Goal: Register for event/course

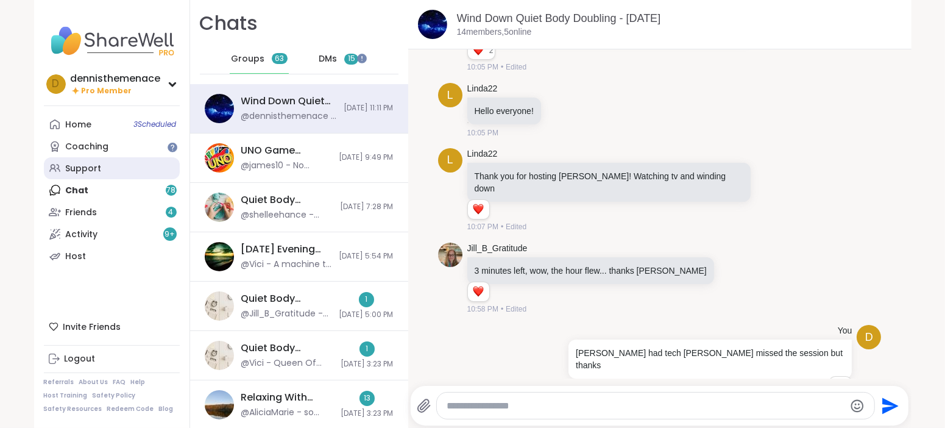
click at [81, 164] on div "Support" at bounding box center [84, 169] width 36 height 12
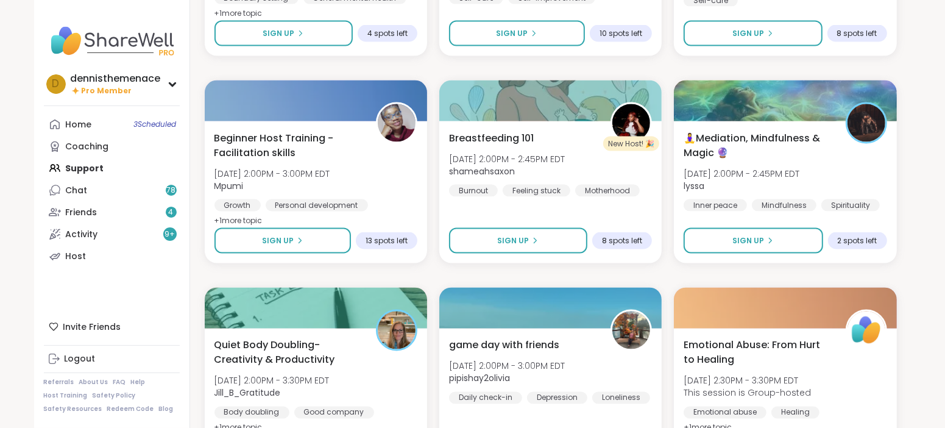
scroll to position [1583, 0]
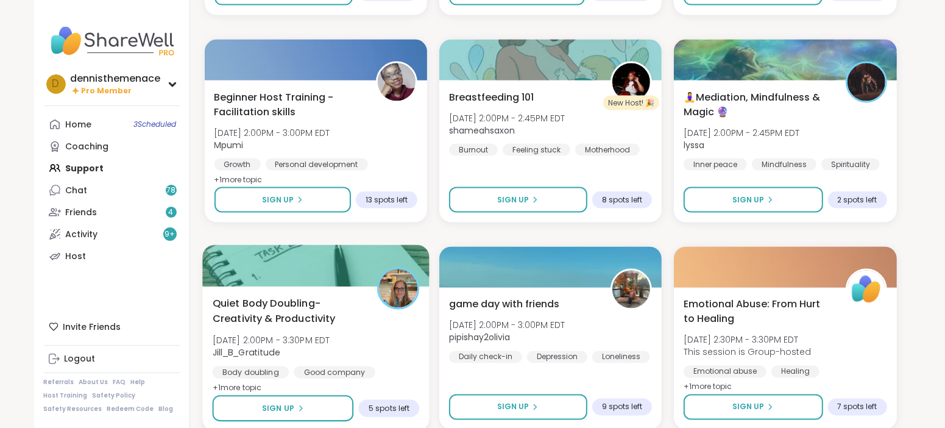
click at [290, 348] on span "Jill_B_Gratitude" at bounding box center [271, 352] width 118 height 12
click at [280, 413] on button "Sign Up" at bounding box center [282, 408] width 141 height 26
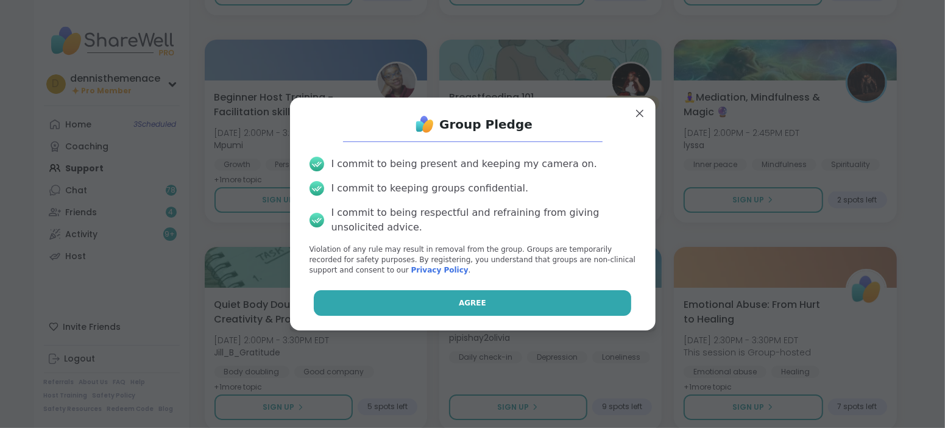
click at [469, 307] on span "Agree" at bounding box center [472, 302] width 27 height 11
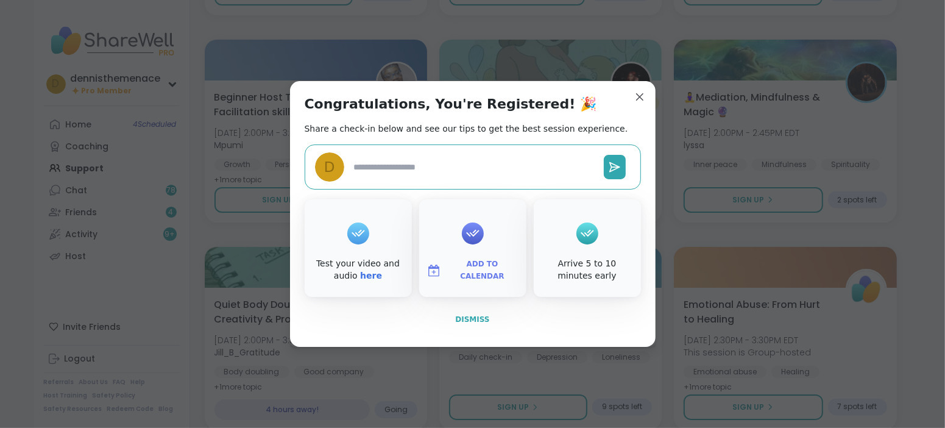
click at [471, 320] on span "Dismiss" at bounding box center [472, 319] width 34 height 9
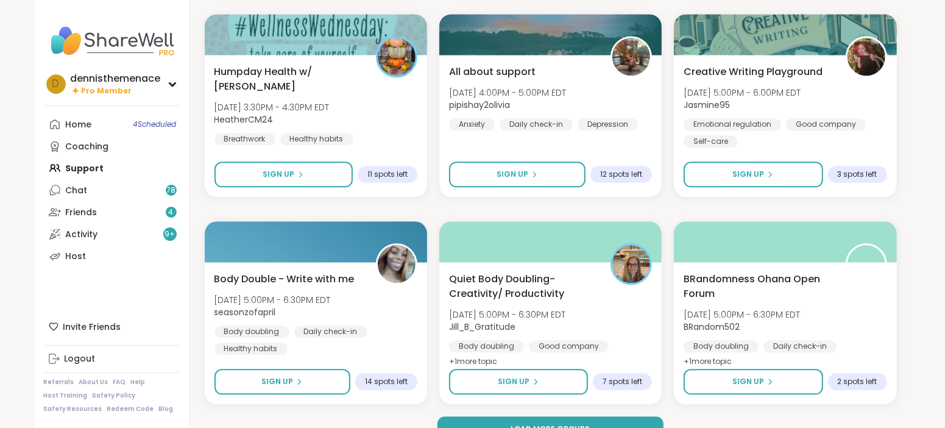
scroll to position [2252, 0]
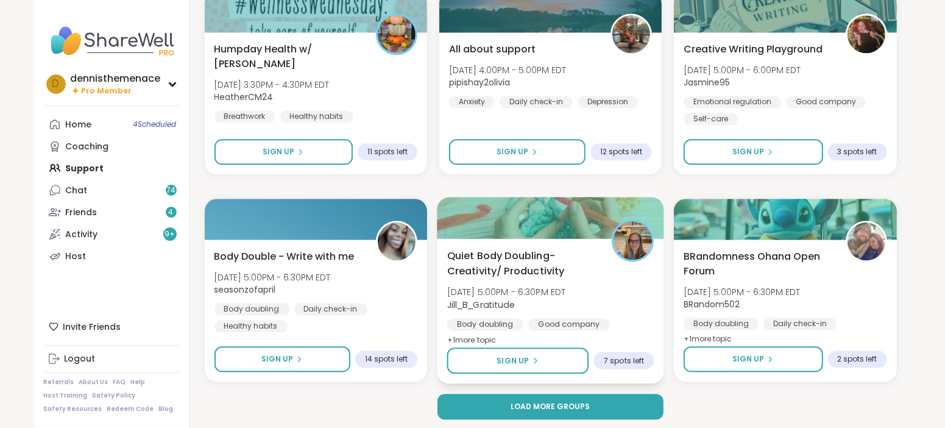
click at [567, 315] on div "Quiet Body Doubling- Creativity/ Productivity [DATE] 5:00PM - 6:30PM EDT Jill_B…" at bounding box center [550, 297] width 207 height 99
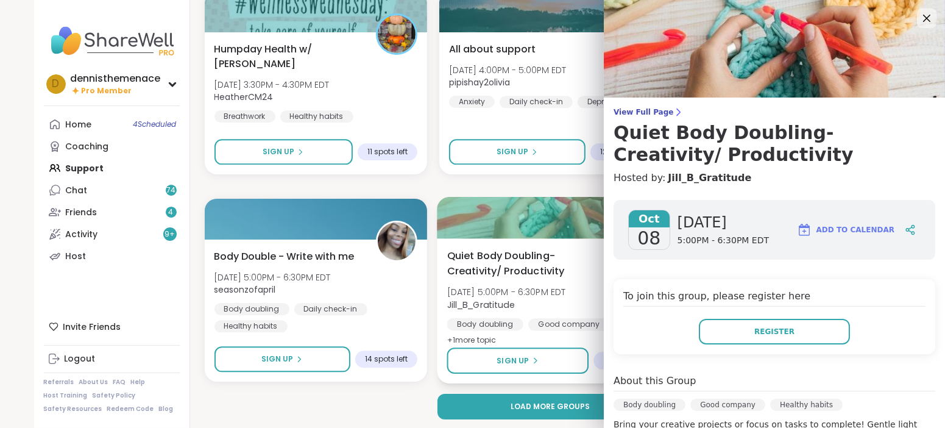
click at [567, 315] on div "Quiet Body Doubling- Creativity/ Productivity [DATE] 5:00PM - 6:30PM EDT Jill_B…" at bounding box center [550, 297] width 207 height 99
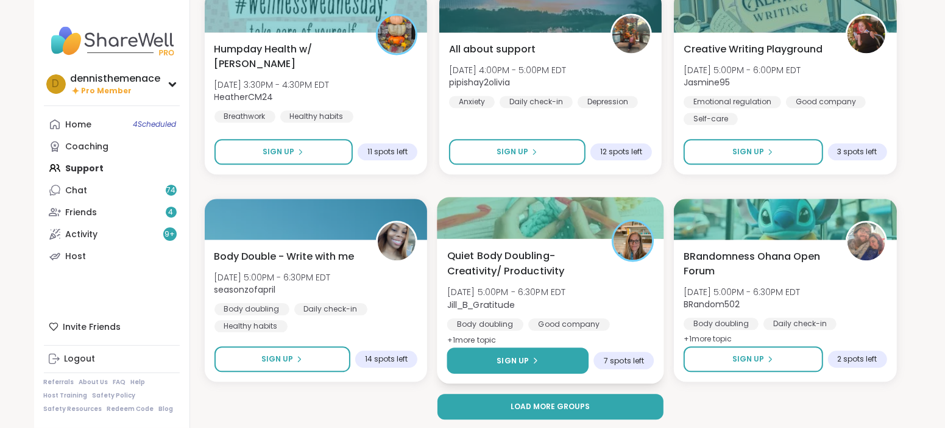
click at [545, 358] on button "Sign Up" at bounding box center [518, 360] width 142 height 26
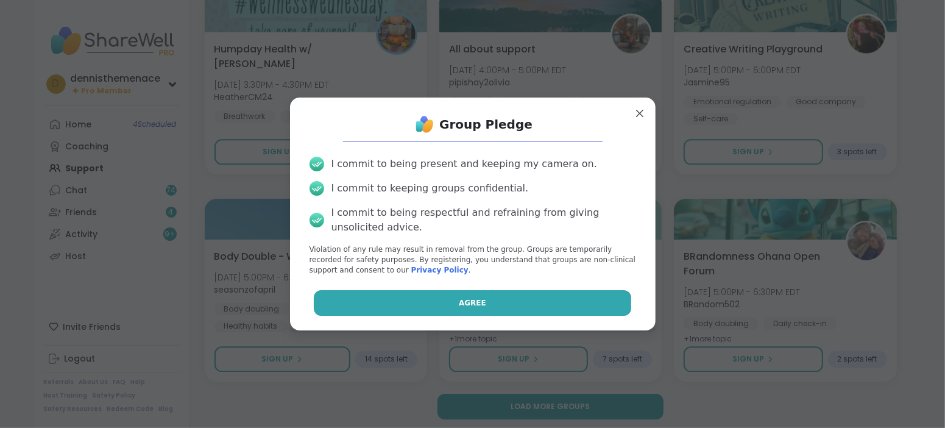
click at [537, 302] on button "Agree" at bounding box center [472, 303] width 317 height 26
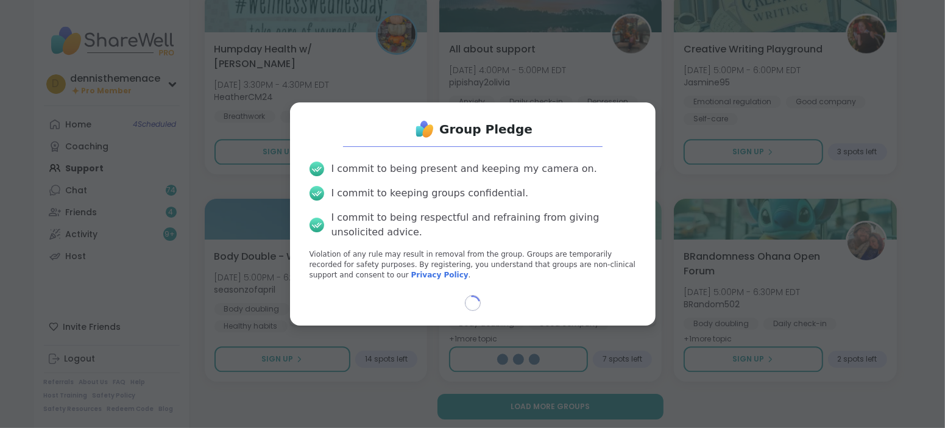
click at [537, 302] on div "Loading..." at bounding box center [473, 303] width 346 height 16
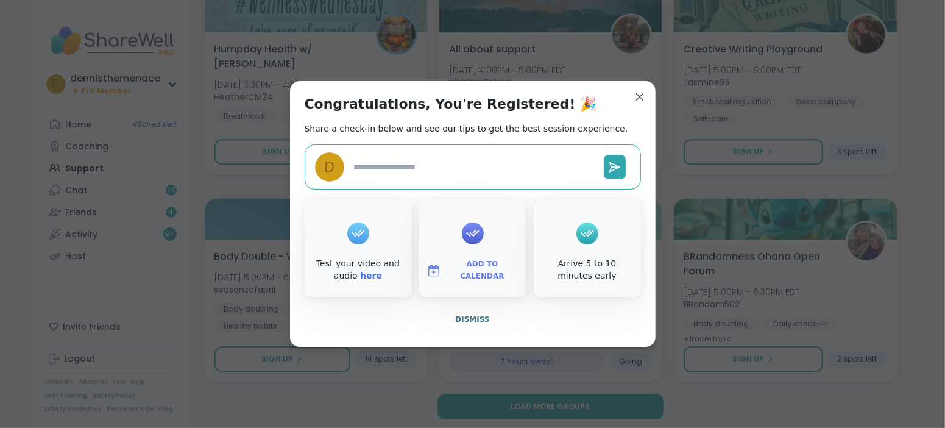
type textarea "*"
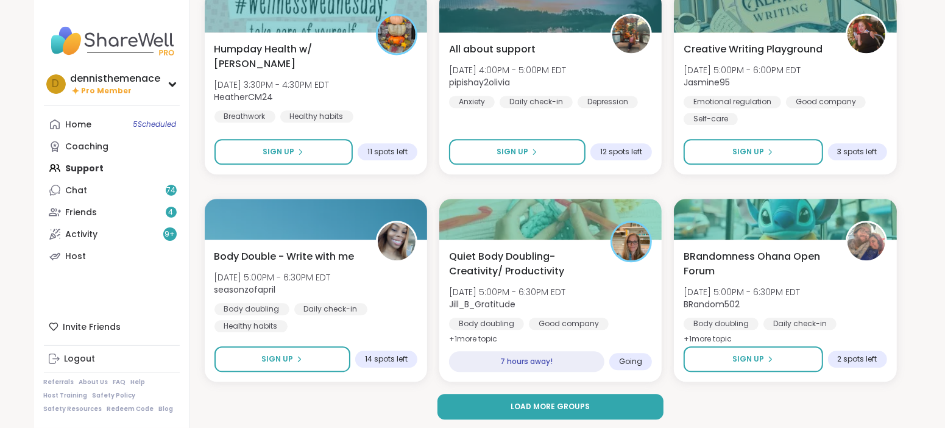
scroll to position [2255, 0]
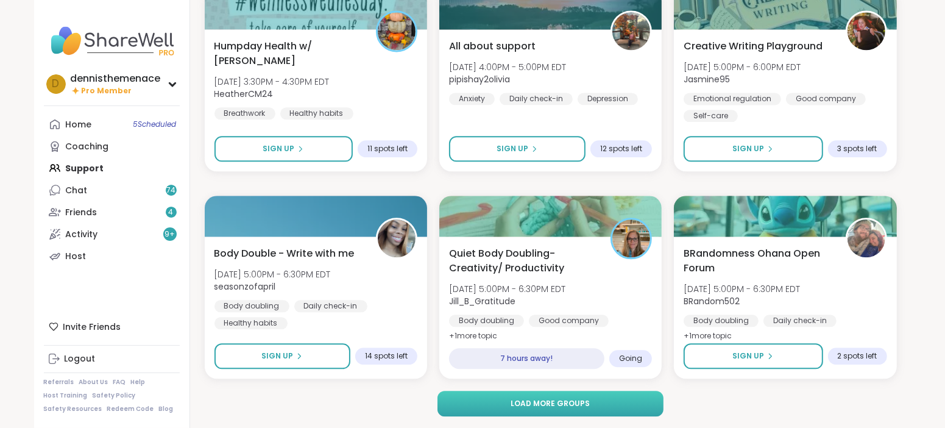
click at [549, 405] on span "Load more groups" at bounding box center [550, 403] width 79 height 11
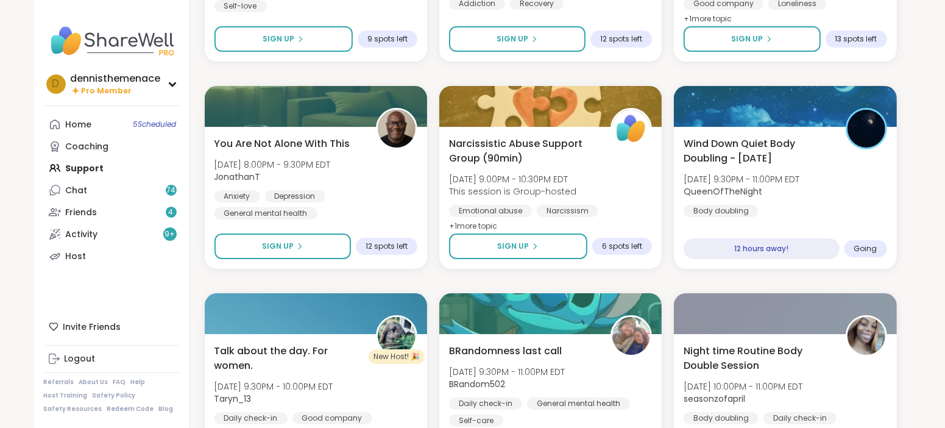
scroll to position [3442, 0]
